Goal: Task Accomplishment & Management: Complete application form

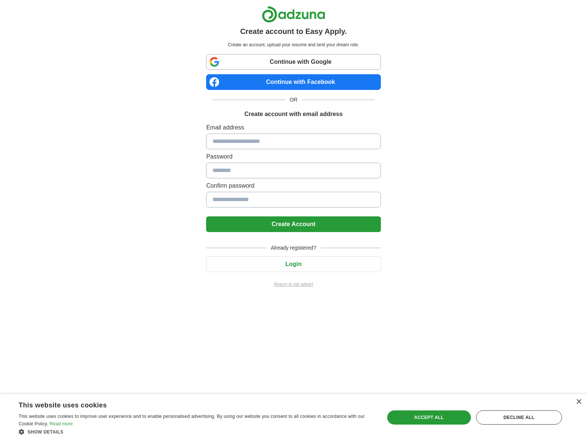
click at [287, 63] on link "Continue with Google" at bounding box center [293, 62] width 174 height 16
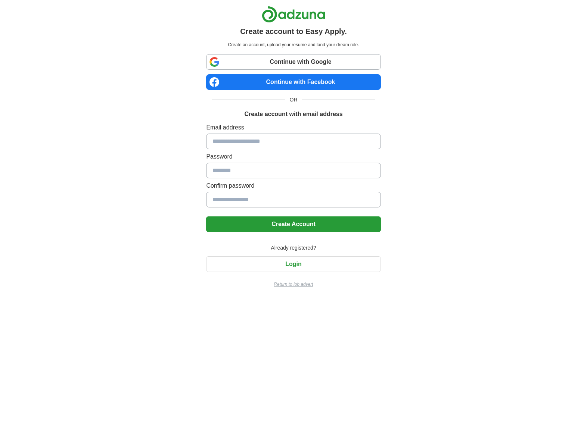
click at [234, 141] on input at bounding box center [293, 142] width 174 height 16
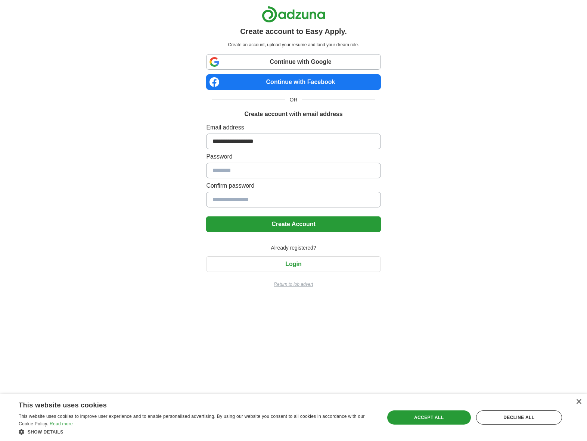
type input "**********"
click at [285, 221] on button "Create Account" at bounding box center [293, 224] width 174 height 16
